Goal: Register for event/course

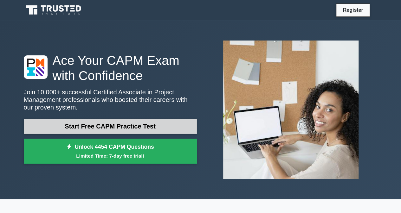
click at [83, 125] on link "Start Free CAPM Practice Test" at bounding box center [110, 126] width 173 height 15
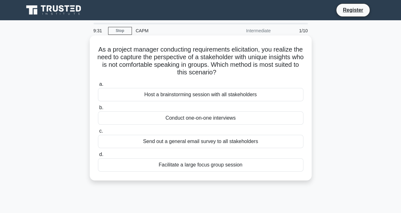
click at [214, 121] on div "Conduct one-on-one interviews" at bounding box center [201, 118] width 206 height 13
click at [98, 110] on input "b. Conduct one-on-one interviews" at bounding box center [98, 108] width 0 height 4
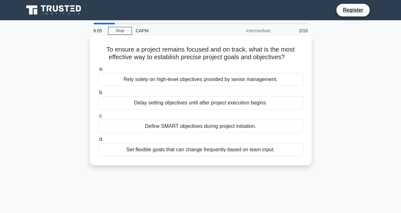
click at [214, 130] on div "Define SMART objectives during project initiation." at bounding box center [201, 126] width 206 height 13
click at [98, 118] on input "c. Define SMART objectives during project initiation." at bounding box center [98, 116] width 0 height 4
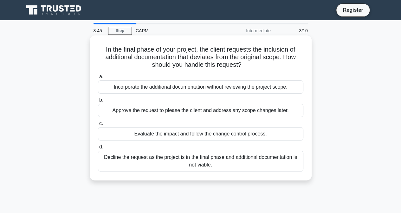
click at [238, 137] on div "Evaluate the impact and follow the change control process." at bounding box center [201, 133] width 206 height 13
click at [98, 126] on input "c. Evaluate the impact and follow the change control process." at bounding box center [98, 124] width 0 height 4
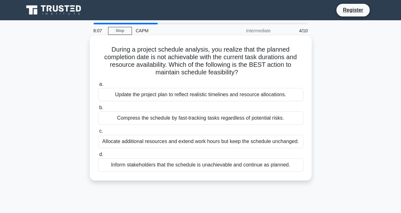
click at [232, 97] on div "Update the project plan to reflect realistic timelines and resource allocations." at bounding box center [201, 94] width 206 height 13
click at [98, 87] on input "a. Update the project plan to reflect realistic timelines and resource allocati…" at bounding box center [98, 84] width 0 height 4
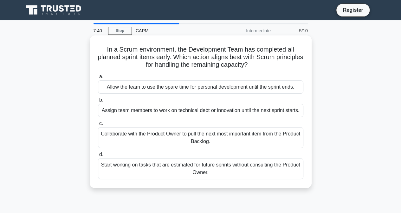
click at [240, 146] on div "Collaborate with the Product Owner to pull the next most important item from th…" at bounding box center [201, 137] width 206 height 21
click at [98, 126] on input "c. Collaborate with the Product Owner to pull the next most important item from…" at bounding box center [98, 124] width 0 height 4
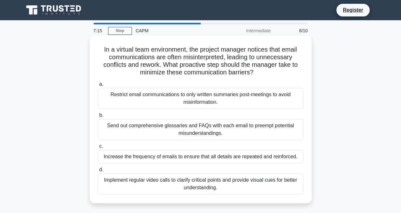
click at [238, 186] on div "Implement regular video calls to clarify critical points and provide visual cue…" at bounding box center [201, 184] width 206 height 21
click at [98, 172] on input "d. Implement regular video calls to clarify critical points and provide visual …" at bounding box center [98, 170] width 0 height 4
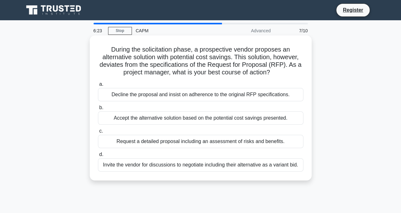
click at [178, 145] on div "Request a detailed proposal including an assessment of risks and benefits." at bounding box center [201, 141] width 206 height 13
click at [98, 134] on input "c. Request a detailed proposal including an assessment of risks and benefits." at bounding box center [98, 131] width 0 height 4
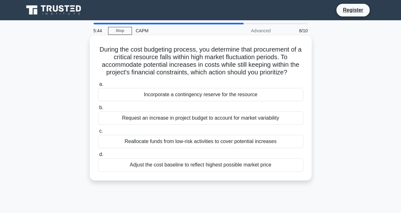
click at [177, 144] on div "Reallocate funds from low-risk activities to cover potential increases" at bounding box center [201, 141] width 206 height 13
click at [98, 134] on input "c. Reallocate funds from low-risk activities to cover potential increases" at bounding box center [98, 131] width 0 height 4
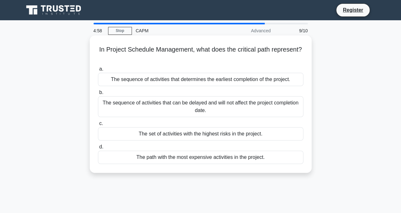
click at [166, 77] on div "The sequence of activities that determines the earliest completion of the proje…" at bounding box center [201, 79] width 206 height 13
click at [98, 71] on input "a. The sequence of activities that determines the earliest completion of the pr…" at bounding box center [98, 69] width 0 height 4
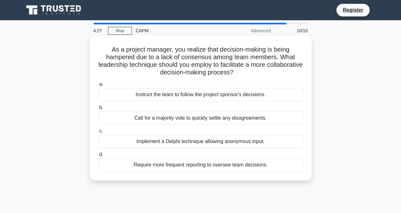
click at [189, 140] on div "Implement a Delphi technique allowing anonymous input." at bounding box center [201, 141] width 206 height 13
click at [98, 134] on input "c. Implement a Delphi technique allowing anonymous input." at bounding box center [98, 131] width 0 height 4
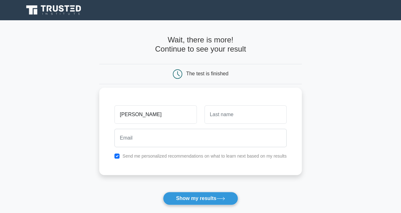
type input "[PERSON_NAME]"
click at [224, 116] on input "text" at bounding box center [246, 115] width 82 height 18
type input "McKinney"
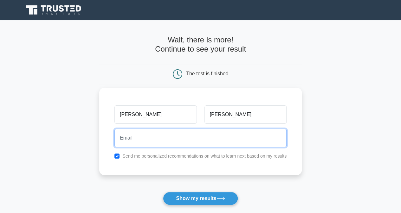
click at [215, 135] on input "email" at bounding box center [200, 138] width 172 height 18
type input "mnadiae@gmail.com"
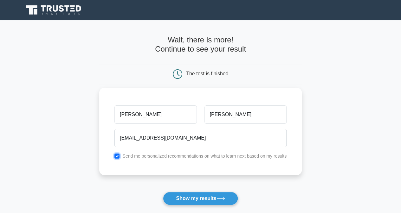
click at [119, 155] on input "checkbox" at bounding box center [116, 156] width 5 height 5
checkbox input "false"
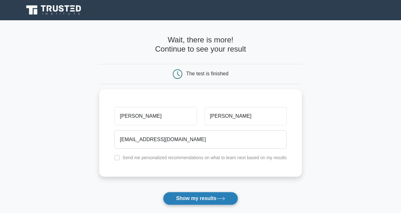
click at [179, 199] on button "Show my results" at bounding box center [200, 198] width 75 height 13
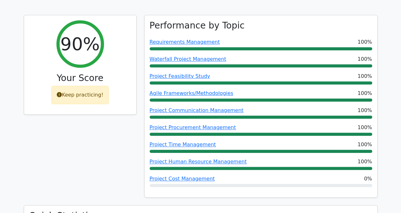
scroll to position [252, 0]
